Goal: Check status: Check status

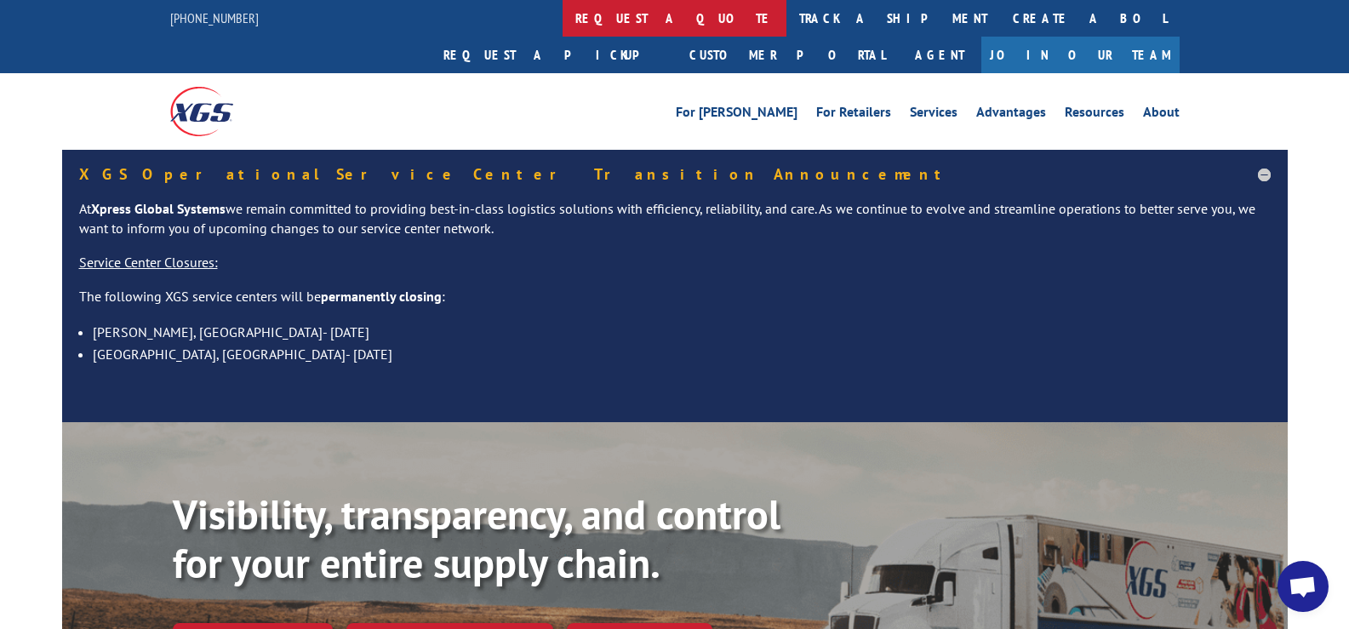
click at [563, 24] on link "request a quote" at bounding box center [675, 18] width 224 height 37
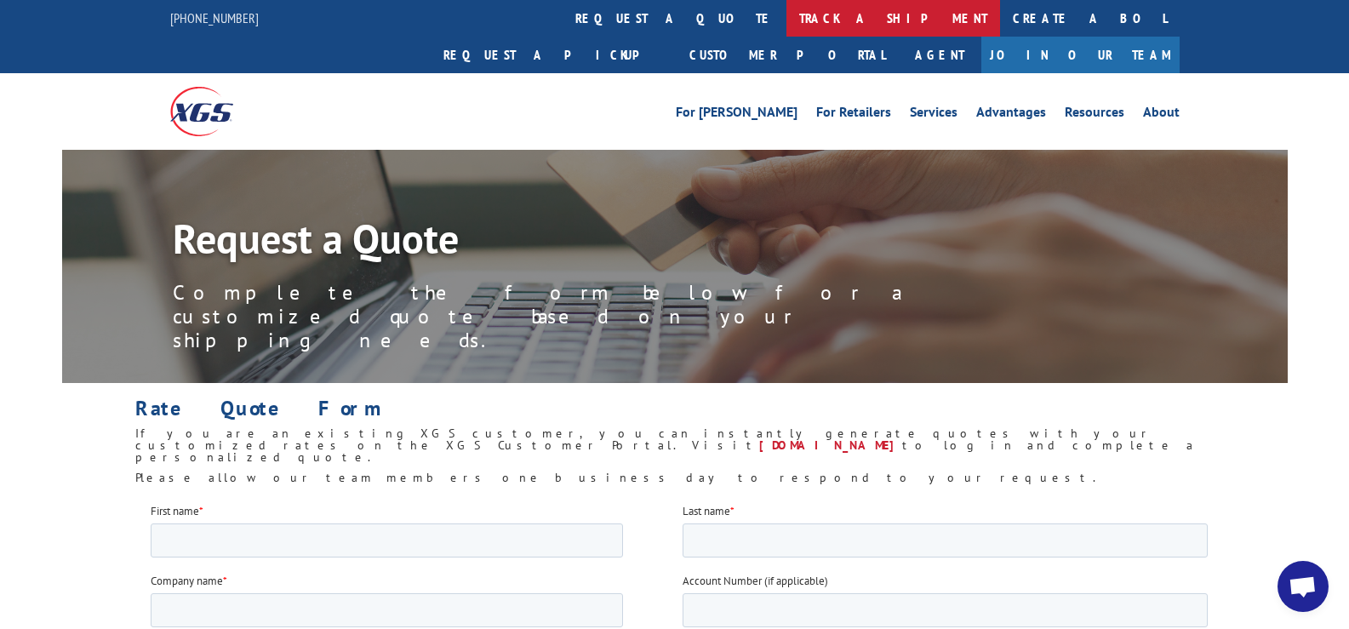
click at [787, 13] on link "track a shipment" at bounding box center [894, 18] width 214 height 37
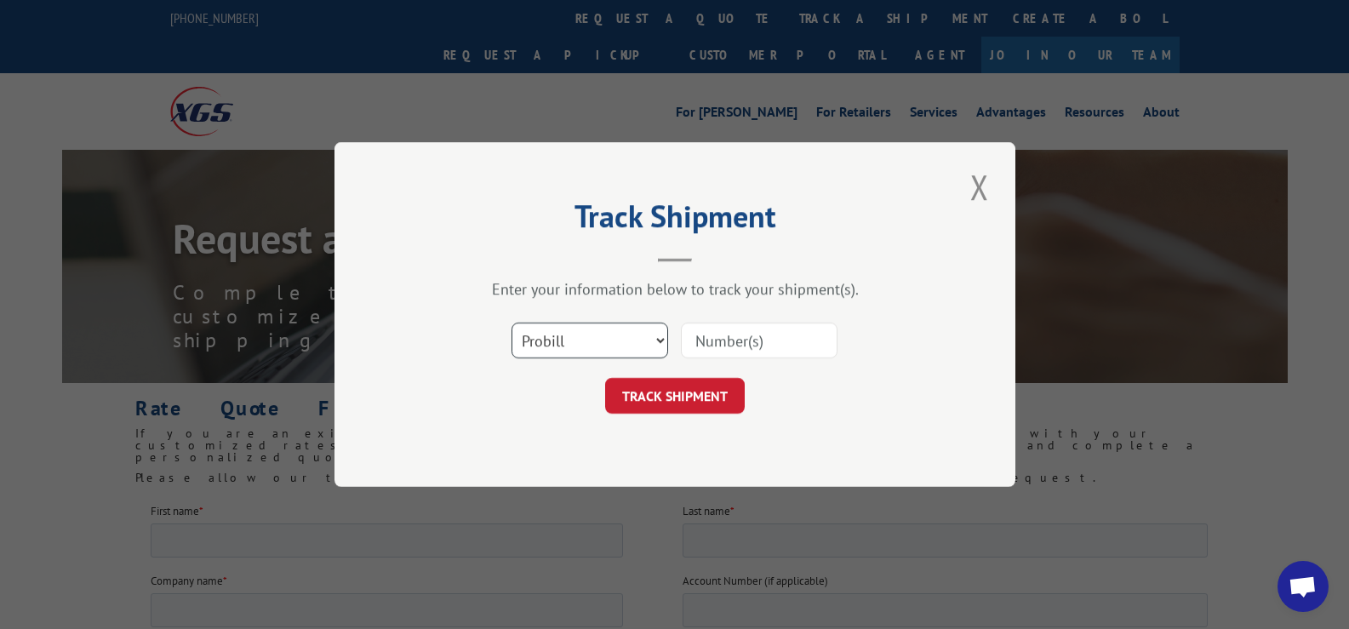
click at [626, 334] on select "Select category... Probill BOL PO" at bounding box center [590, 341] width 157 height 36
select select "bol"
click at [512, 323] on select "Select category... Probill BOL PO" at bounding box center [590, 341] width 157 height 36
click at [760, 331] on input at bounding box center [759, 341] width 157 height 36
click at [739, 341] on input at bounding box center [759, 341] width 157 height 36
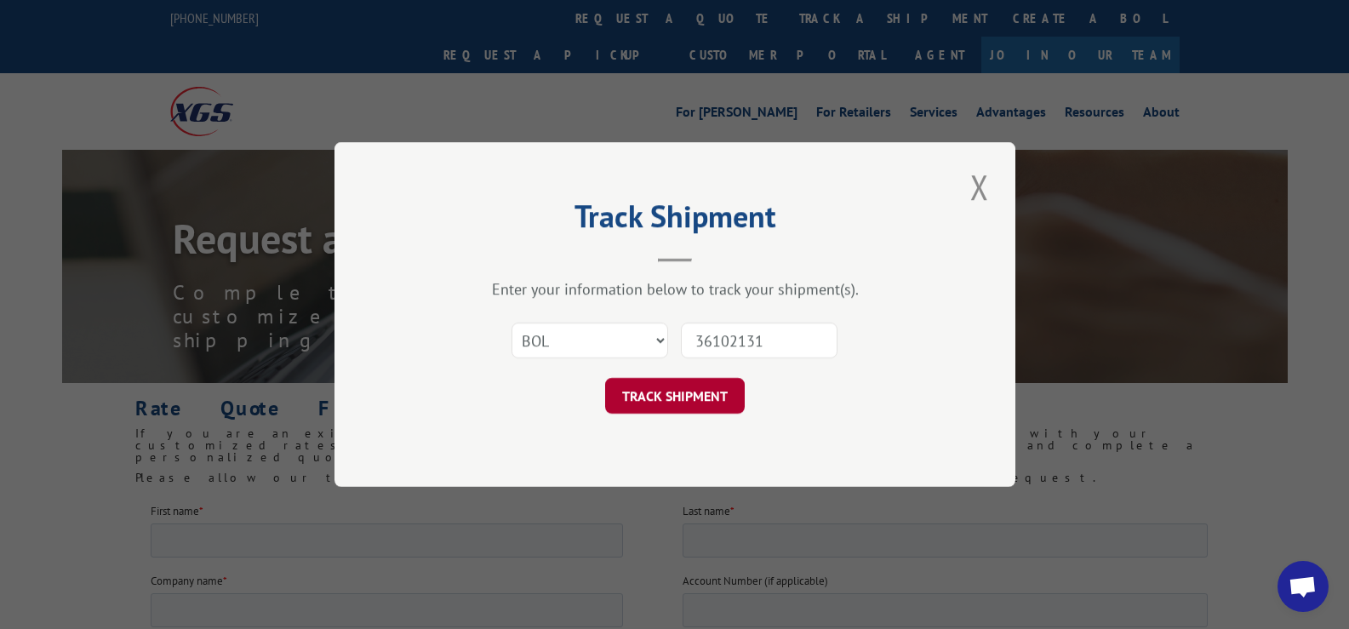
type input "36102131"
click at [696, 397] on button "TRACK SHIPMENT" at bounding box center [675, 396] width 140 height 36
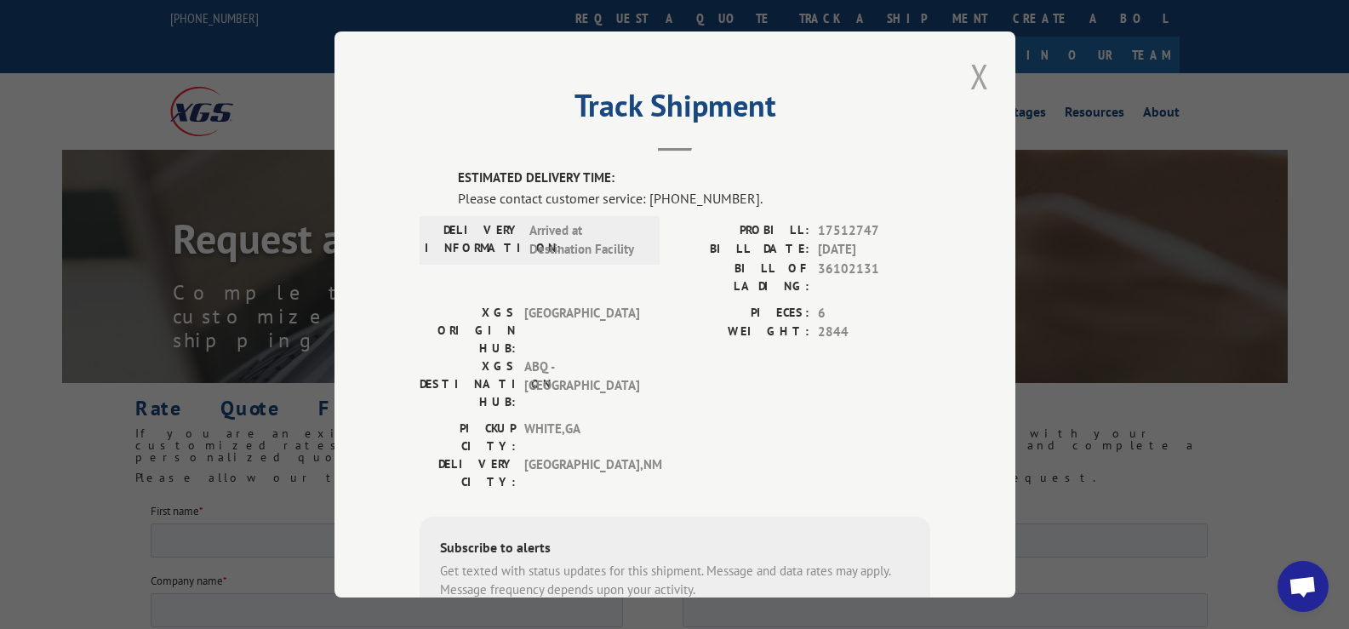
click at [980, 75] on button "Close modal" at bounding box center [979, 76] width 29 height 47
